Goal: Find specific page/section: Find specific page/section

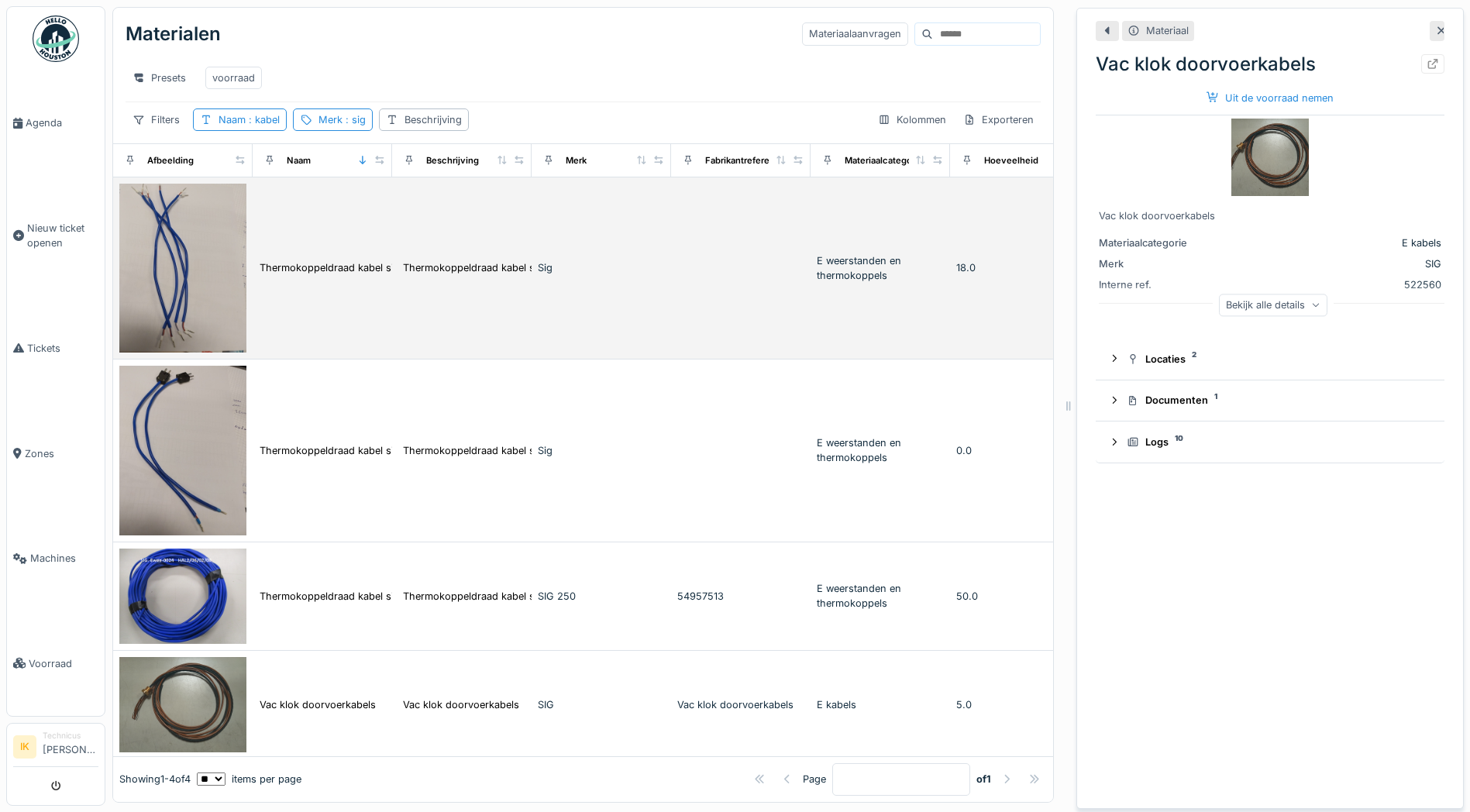
scroll to position [27, 0]
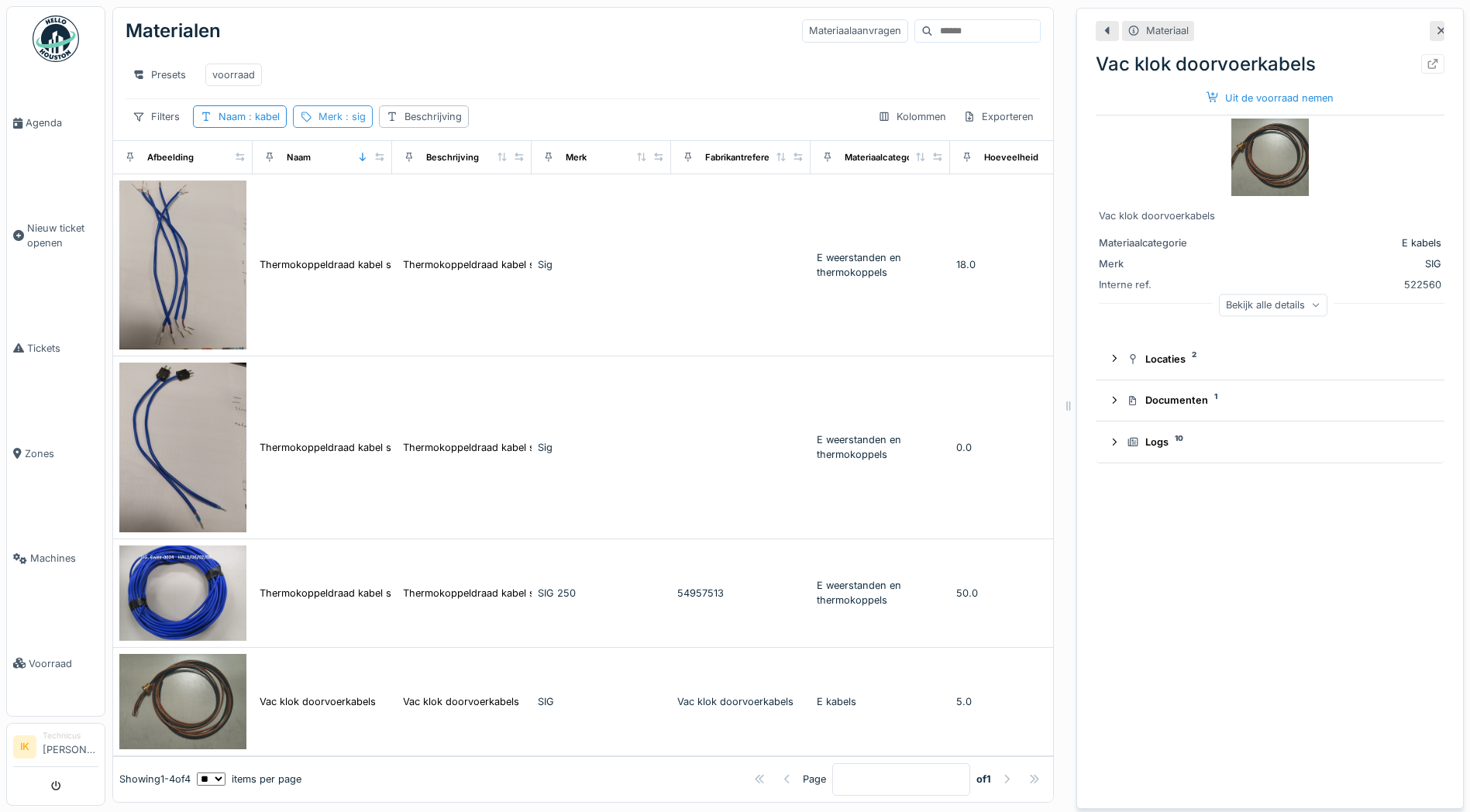
click at [354, 111] on span ": sig" at bounding box center [354, 116] width 23 height 11
click at [440, 175] on icon at bounding box center [435, 179] width 8 height 8
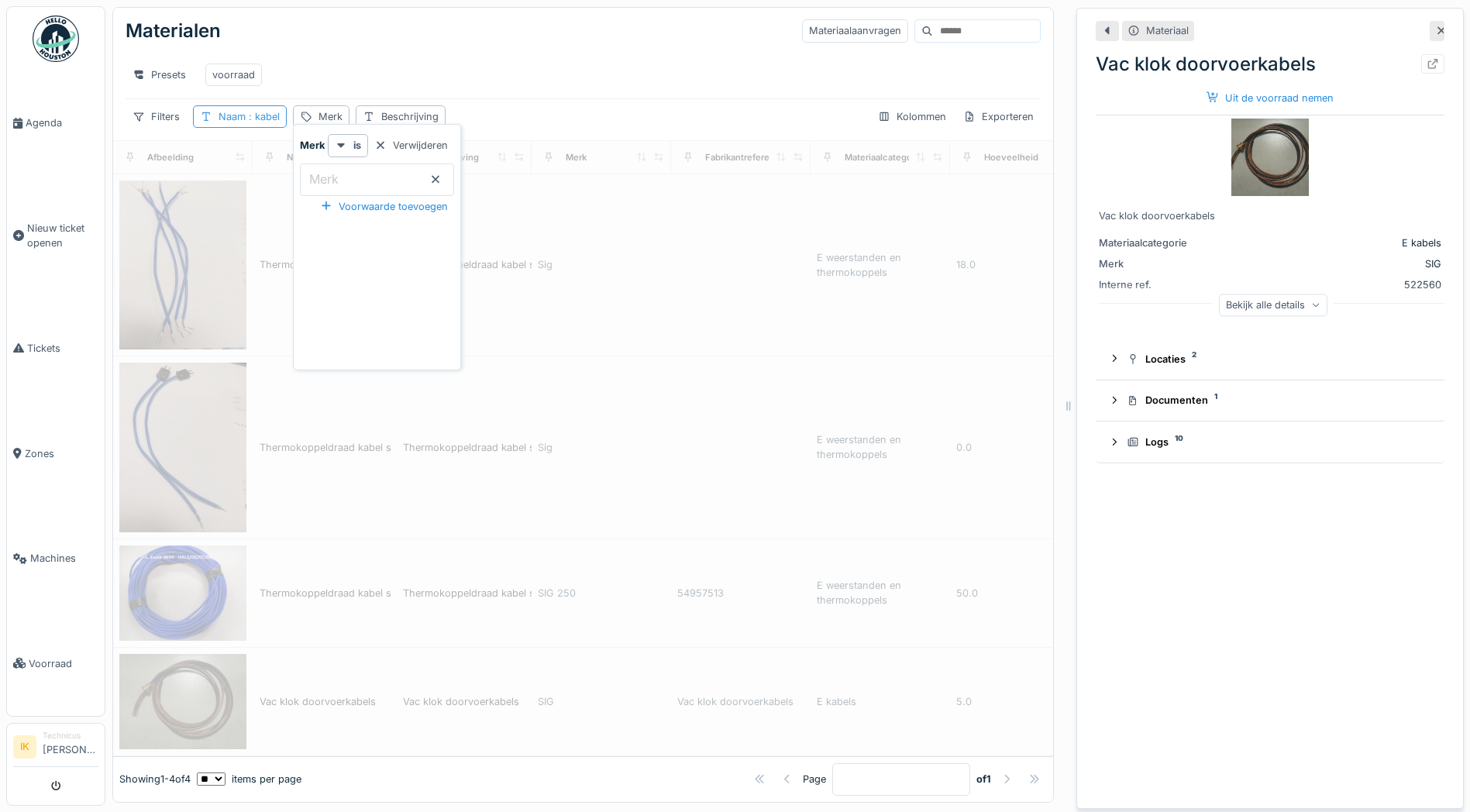
click at [269, 111] on span ": kabel" at bounding box center [263, 116] width 34 height 11
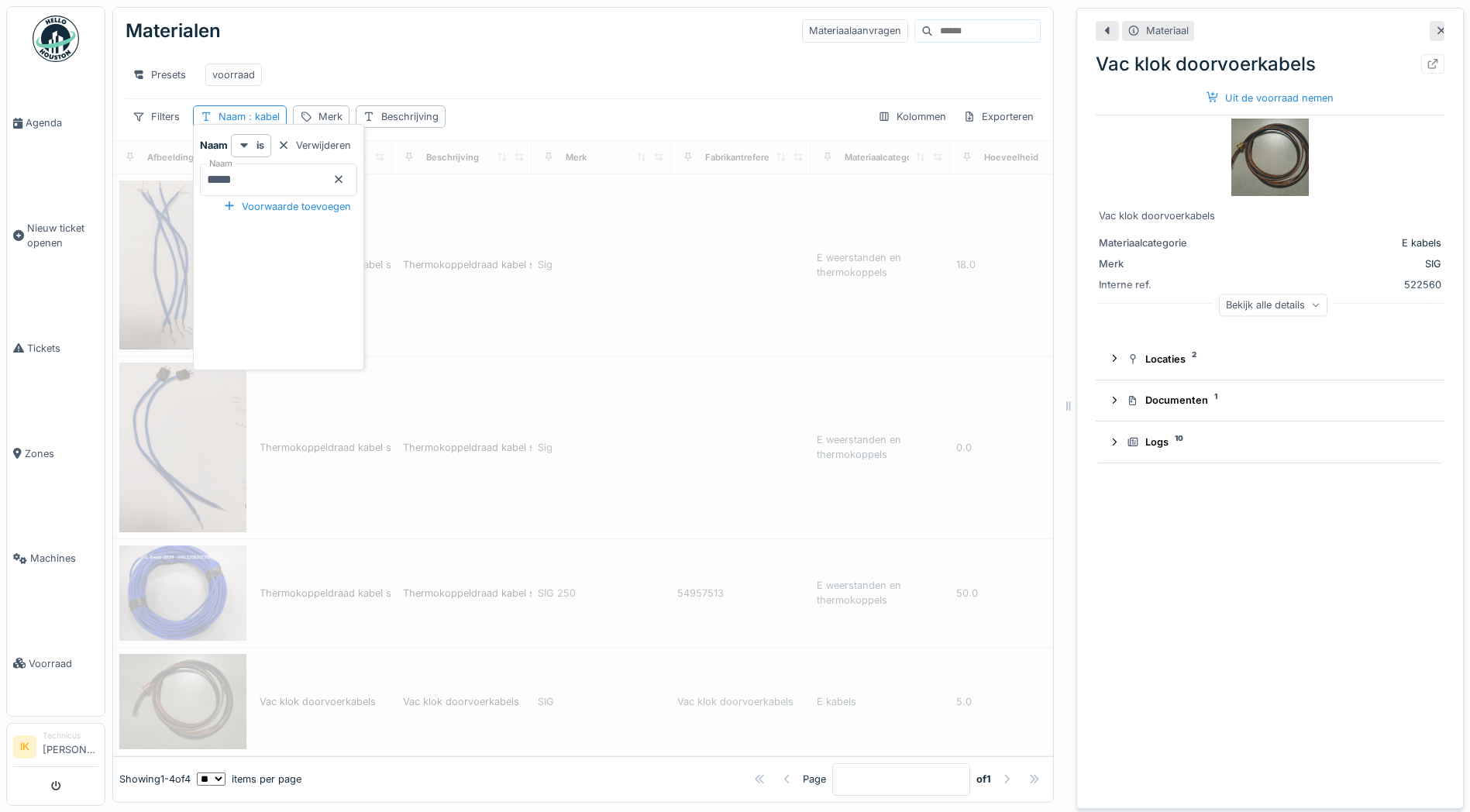
click at [342, 175] on icon at bounding box center [338, 179] width 8 height 8
click at [350, 16] on div "Materialen Materiaalaanvragen" at bounding box center [583, 31] width 915 height 41
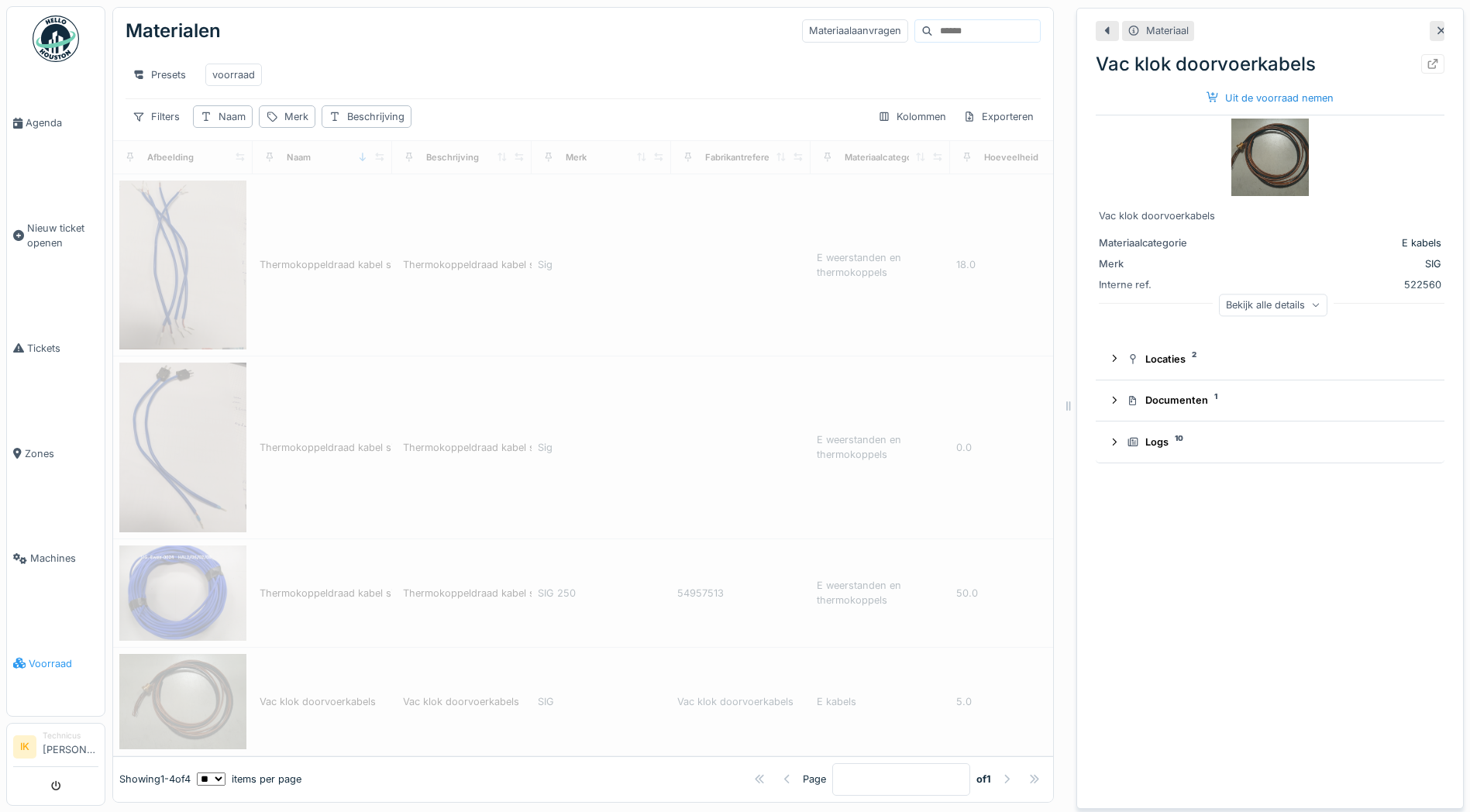
click at [57, 656] on span "Voorraad" at bounding box center [63, 663] width 70 height 15
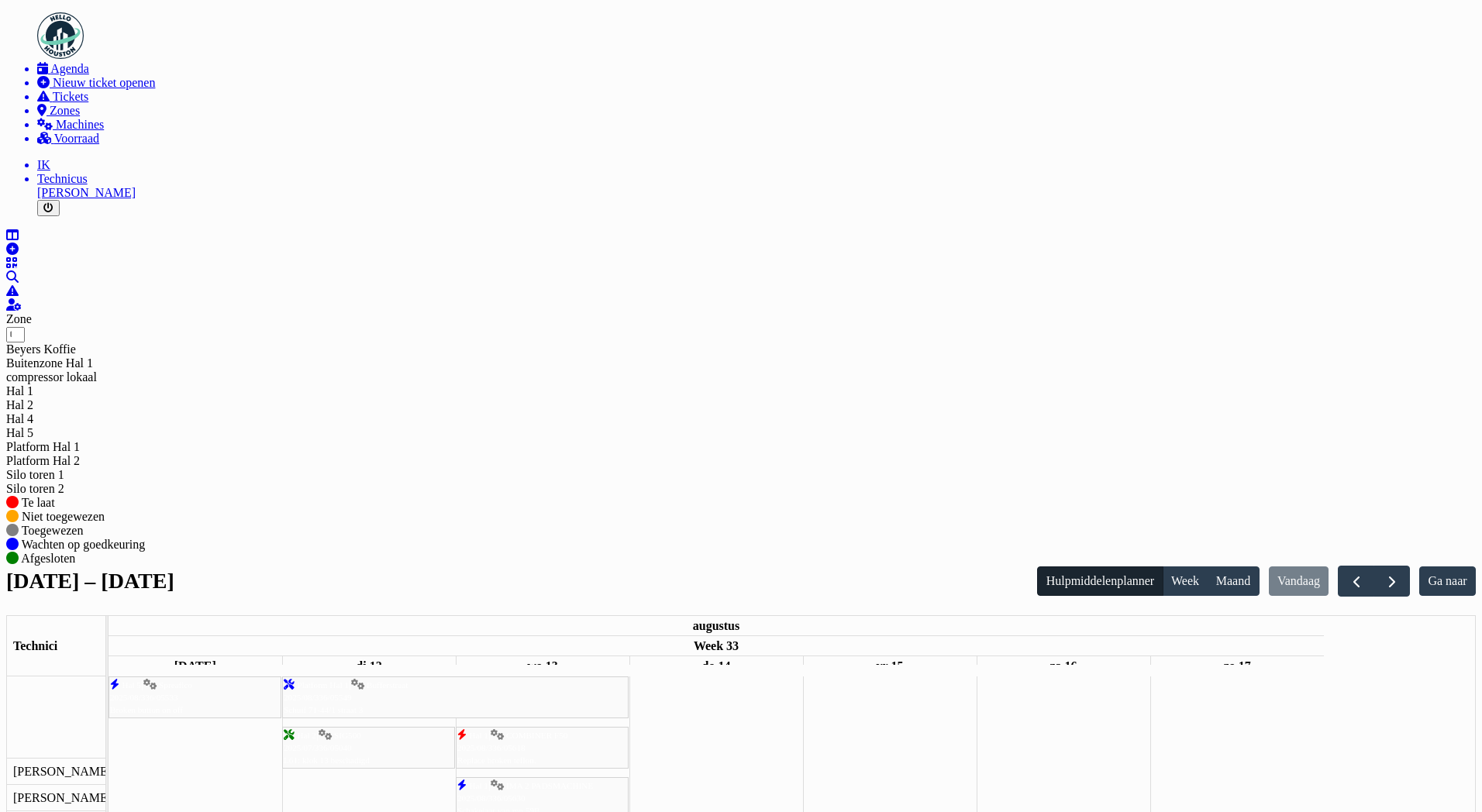
scroll to position [78, 0]
click at [50, 75] on span "Agenda" at bounding box center [70, 68] width 39 height 13
